Goal: Information Seeking & Learning: Learn about a topic

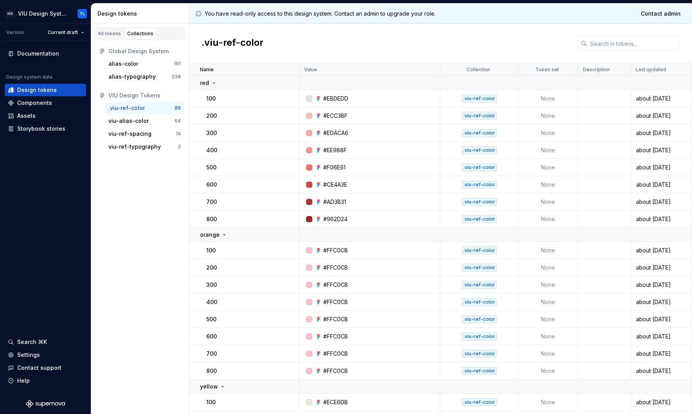
click at [562, 12] on div "You have read-only access to this design system. Contact an admin to upgrade yo…" at bounding box center [440, 14] width 503 height 20
click at [116, 175] on div "All tokens Collections Global Design System alias-color 191 alias-typography 23…" at bounding box center [140, 219] width 98 height 390
click at [131, 63] on div "alias-color" at bounding box center [123, 64] width 30 height 8
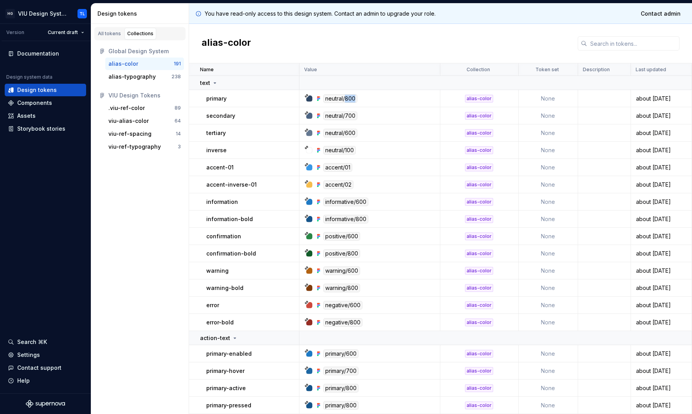
drag, startPoint x: 344, startPoint y: 99, endPoint x: 358, endPoint y: 96, distance: 14.7
click at [358, 96] on div "neutral/800" at bounding box center [372, 98] width 135 height 9
click at [339, 113] on div "neutral/700" at bounding box center [340, 116] width 34 height 9
click at [308, 116] on div at bounding box center [309, 116] width 6 height 6
click at [111, 32] on div "All tokens" at bounding box center [109, 34] width 23 height 6
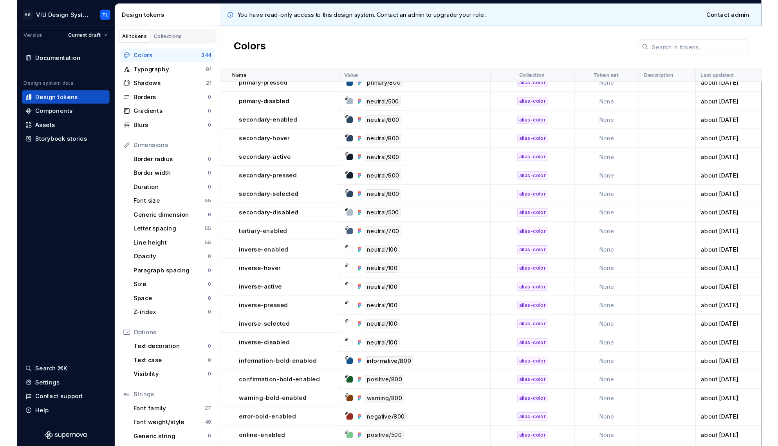
scroll to position [5997, 0]
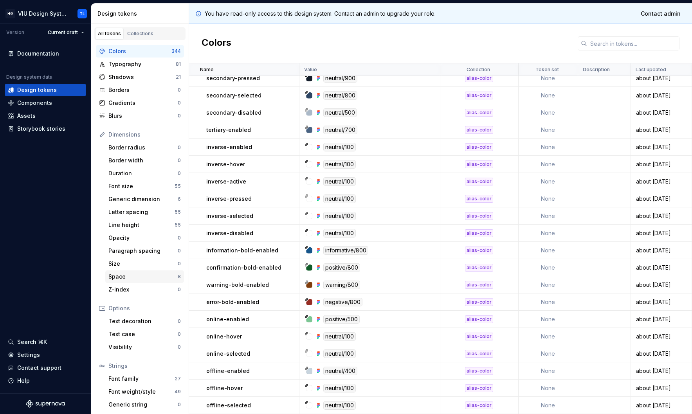
click at [120, 272] on div "Space 8" at bounding box center [144, 277] width 79 height 13
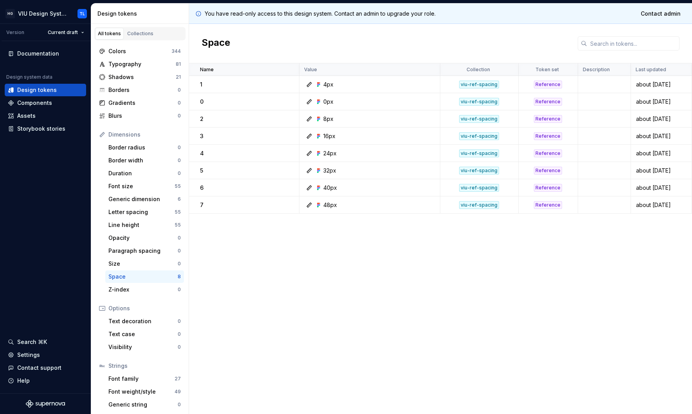
click at [279, 271] on div "Name Value Collection Token set Description Last updated 1 4px viu-ref-spacing …" at bounding box center [440, 238] width 503 height 351
click at [271, 43] on div "Space" at bounding box center [440, 44] width 503 height 40
drag, startPoint x: 199, startPoint y: 84, endPoint x: 205, endPoint y: 84, distance: 5.9
click at [205, 84] on td "1" at bounding box center [244, 84] width 110 height 17
click at [205, 84] on div "1" at bounding box center [249, 85] width 99 height 8
